Goal: Find contact information: Obtain details needed to contact an individual or organization

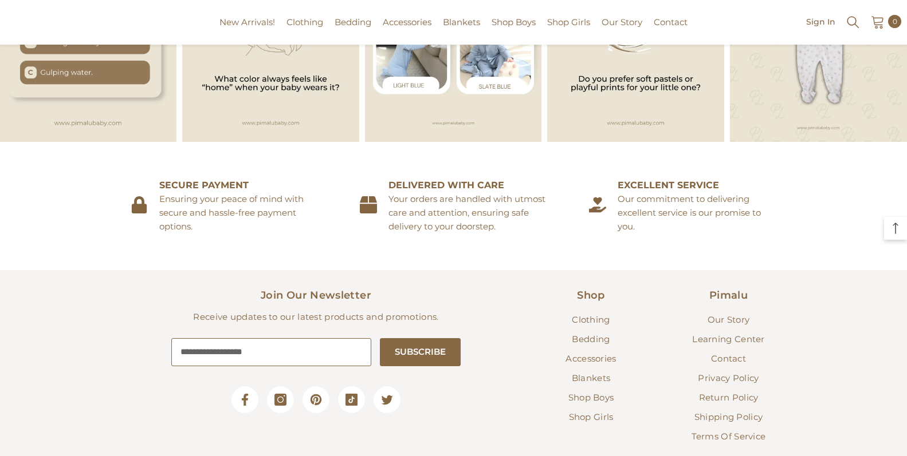
scroll to position [1686, 0]
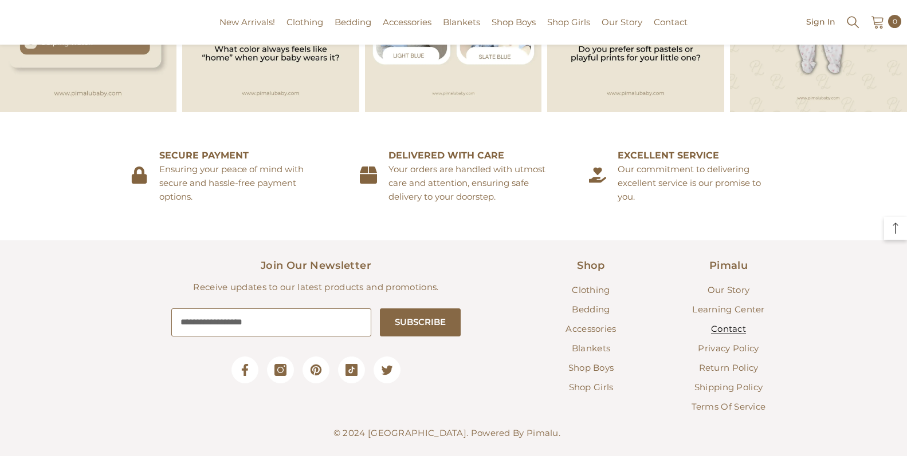
click at [724, 324] on span "Contact" at bounding box center [728, 329] width 35 height 11
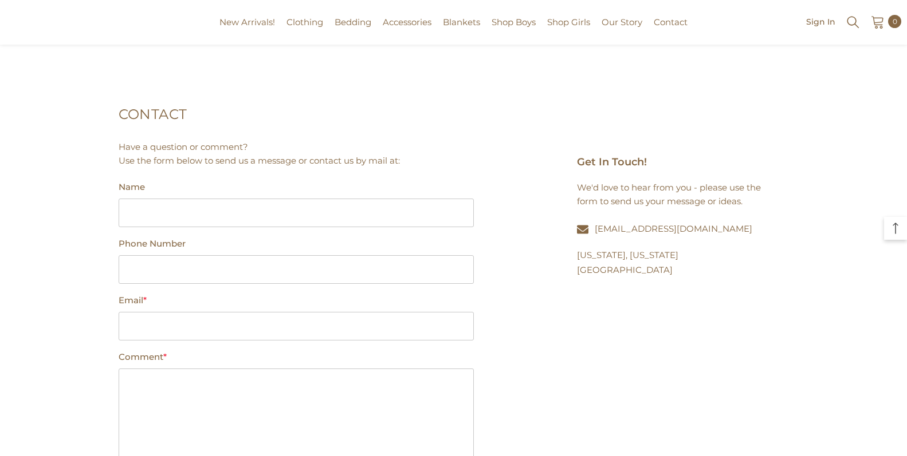
scroll to position [344, 0]
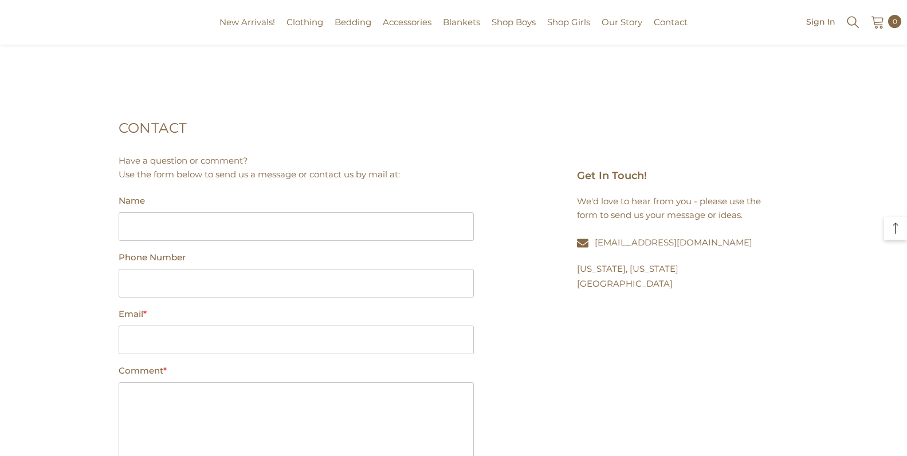
click at [652, 243] on link "[EMAIL_ADDRESS][DOMAIN_NAME]" at bounding box center [672, 242] width 157 height 11
drag, startPoint x: 700, startPoint y: 243, endPoint x: 594, endPoint y: 244, distance: 106.5
click at [594, 244] on p "[EMAIL_ADDRESS][DOMAIN_NAME]" at bounding box center [674, 242] width 195 height 17
copy link "[EMAIL_ADDRESS][DOMAIN_NAME]"
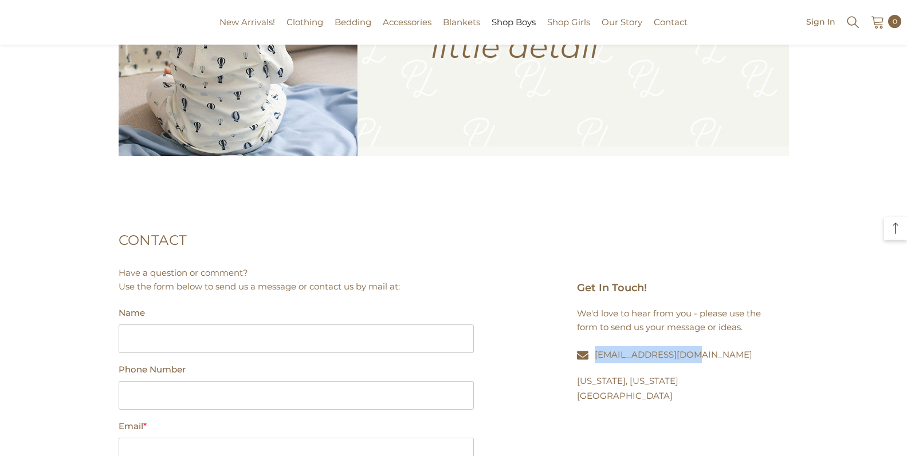
scroll to position [229, 0]
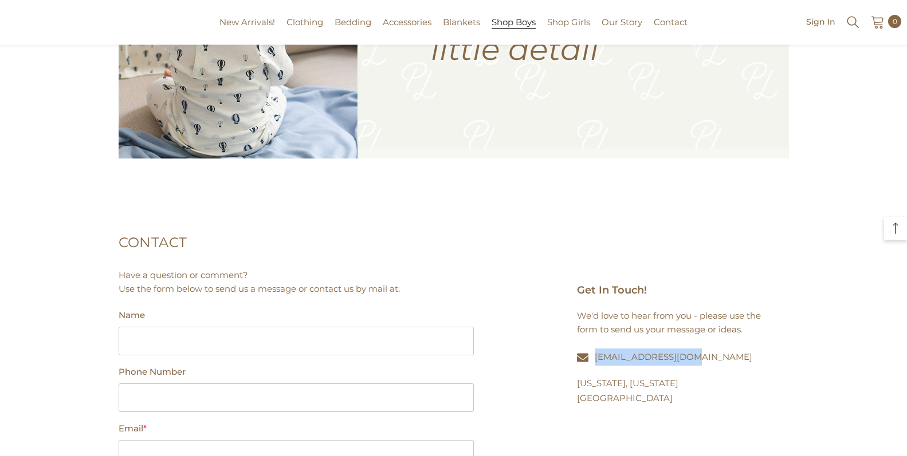
click at [504, 25] on span "Shop Boys" at bounding box center [513, 22] width 44 height 11
